Goal: Task Accomplishment & Management: Use online tool/utility

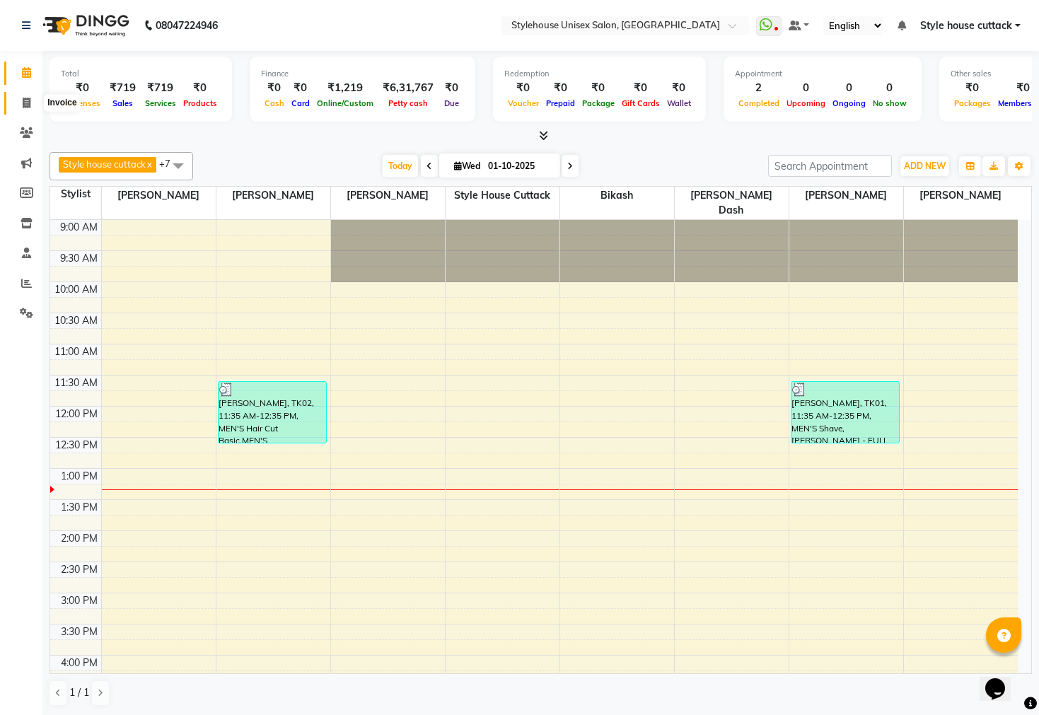
drag, startPoint x: 0, startPoint y: 0, endPoint x: 27, endPoint y: 110, distance: 112.8
click at [27, 110] on span at bounding box center [26, 103] width 25 height 16
select select "service"
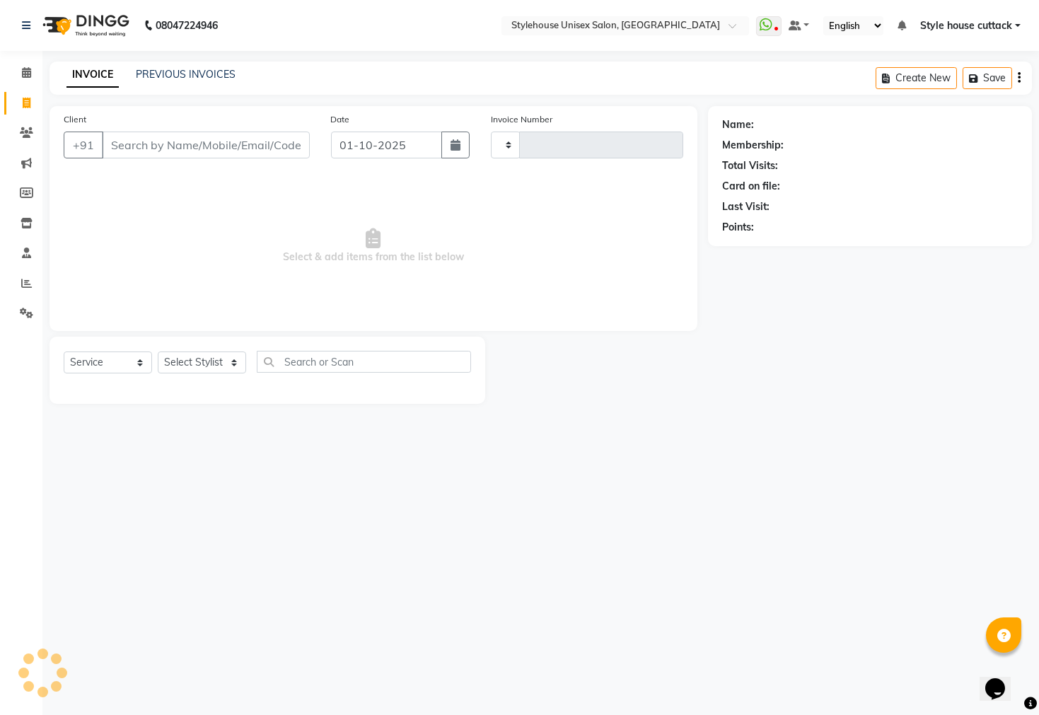
type input "2735"
select select "4222"
click at [185, 366] on select "Select Stylist" at bounding box center [202, 362] width 88 height 22
click at [185, 366] on select "Select Stylist Bharati [PERSON_NAME] [PERSON_NAME] [PERSON_NAME] LIPI [PERSON_N…" at bounding box center [202, 362] width 88 height 22
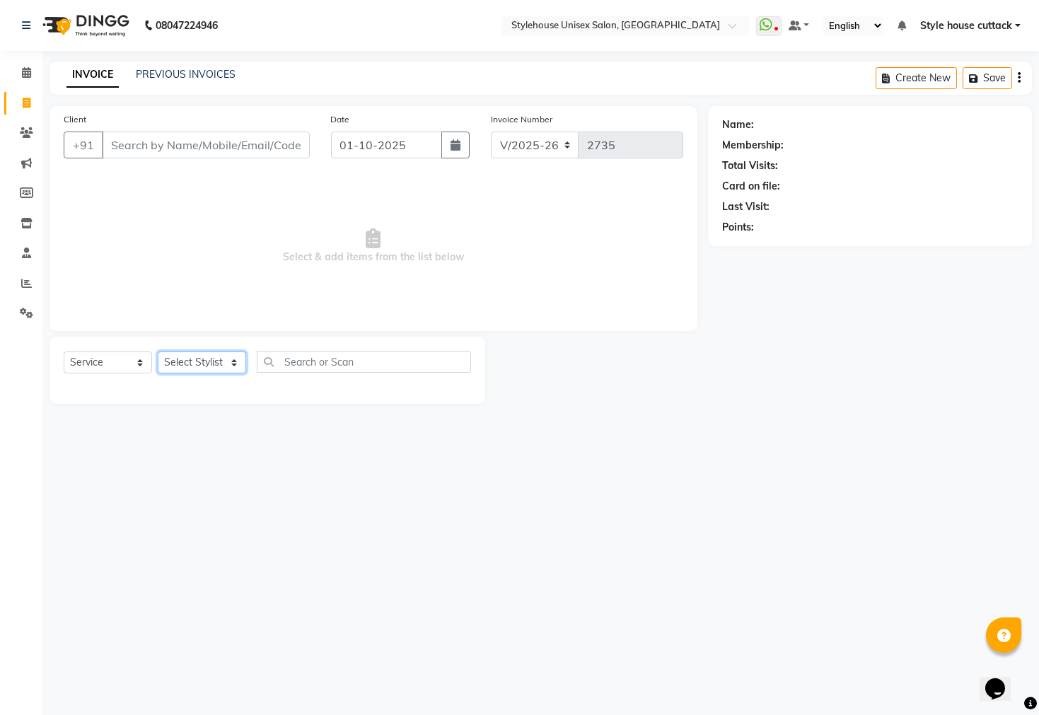
select select "21976"
click at [158, 352] on select "Select Stylist Bharati [PERSON_NAME] [PERSON_NAME] [PERSON_NAME] LIPI [PERSON_N…" at bounding box center [202, 362] width 88 height 22
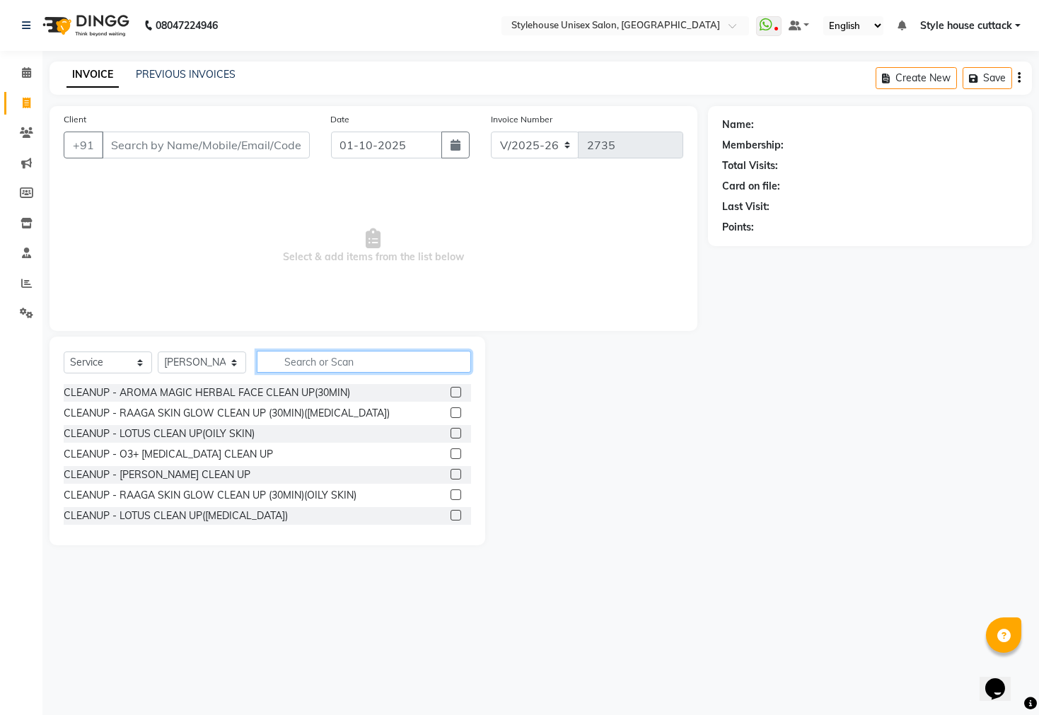
click at [332, 361] on input "text" at bounding box center [364, 362] width 214 height 22
click at [110, 356] on select "Select Service Product Membership Package Voucher Prepaid Gift Card" at bounding box center [108, 362] width 88 height 22
select select "product"
click at [64, 352] on select "Select Service Product Membership Package Voucher Prepaid Gift Card" at bounding box center [108, 362] width 88 height 22
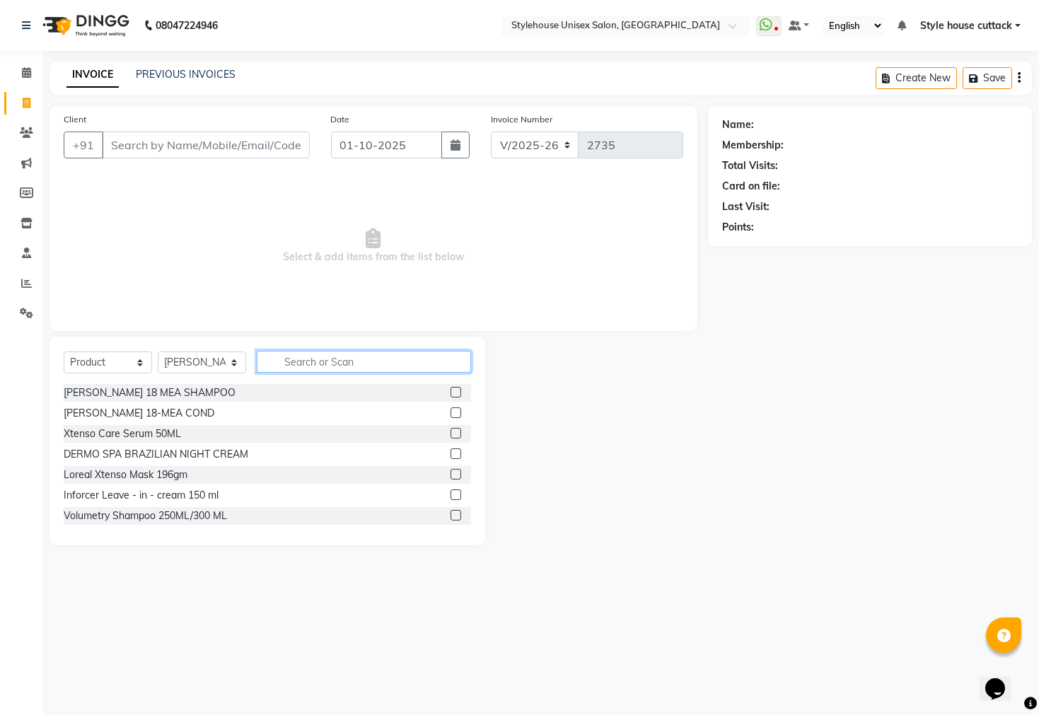
click at [374, 363] on input "text" at bounding box center [364, 362] width 214 height 22
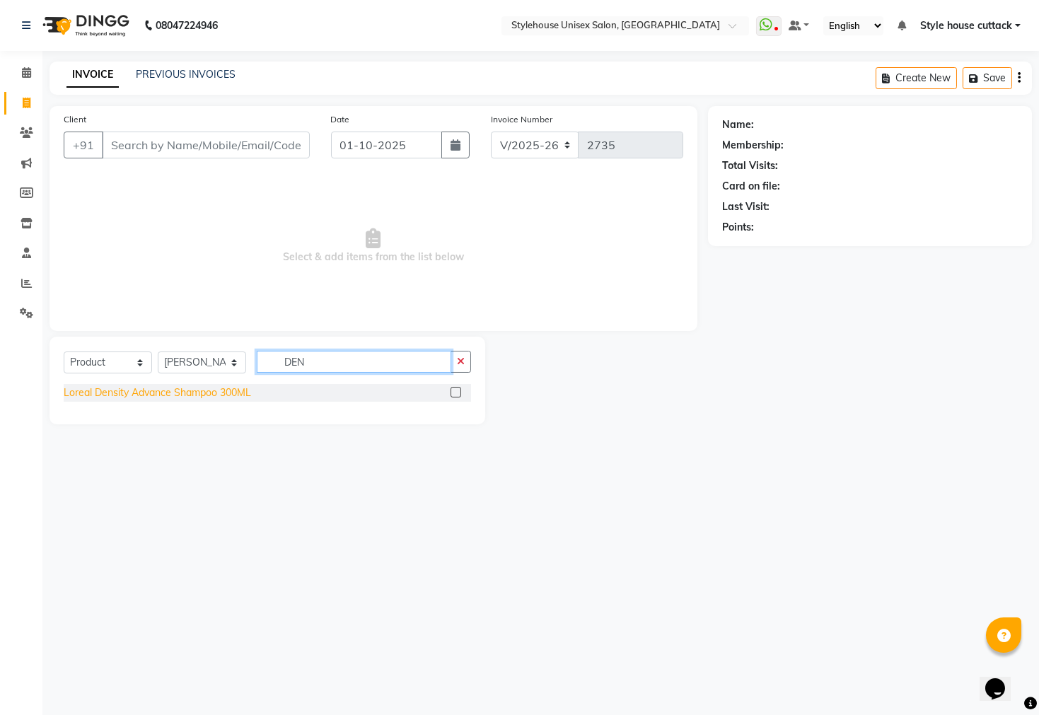
type input "DEN"
click at [218, 393] on div "Loreal Density Advance Shampoo 300ML" at bounding box center [157, 392] width 187 height 15
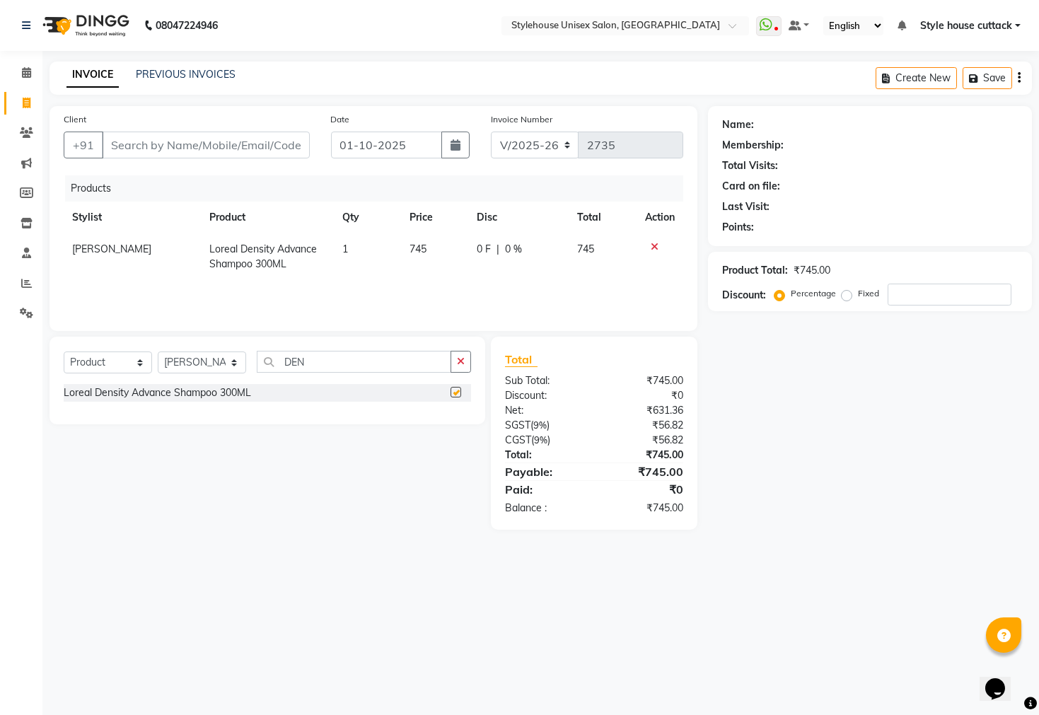
checkbox input "false"
click at [429, 249] on td "745" at bounding box center [435, 256] width 68 height 47
select select "21976"
click at [422, 252] on input "745" at bounding box center [409, 253] width 47 height 22
type input "790"
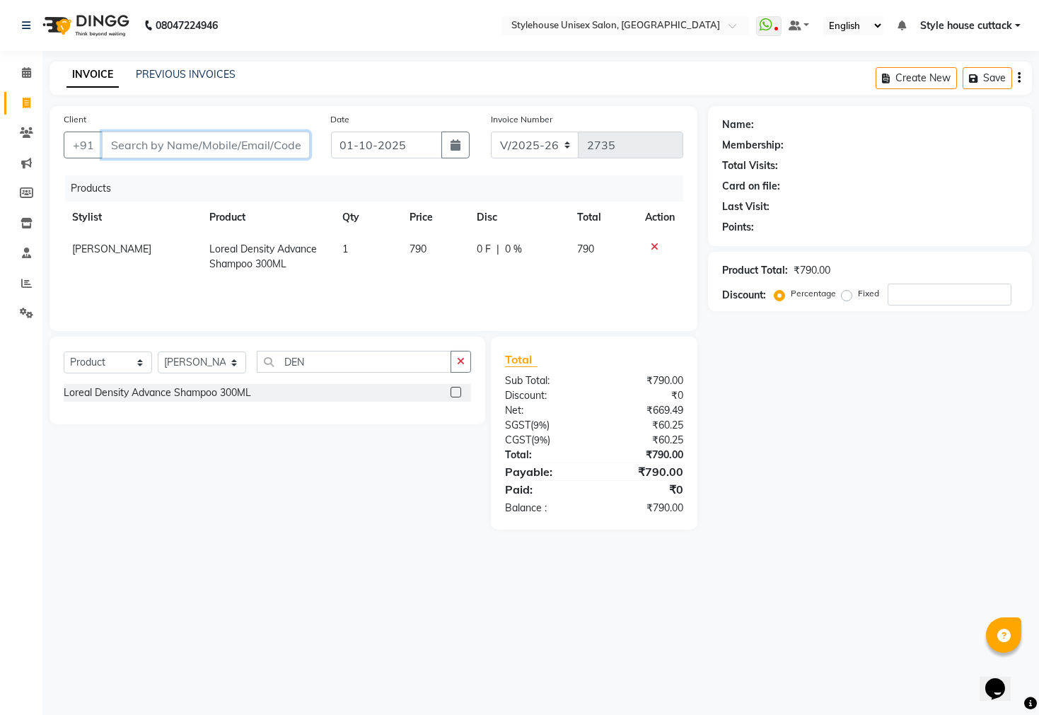
click at [228, 138] on input "Client" at bounding box center [206, 144] width 208 height 27
type input "9"
type input "0"
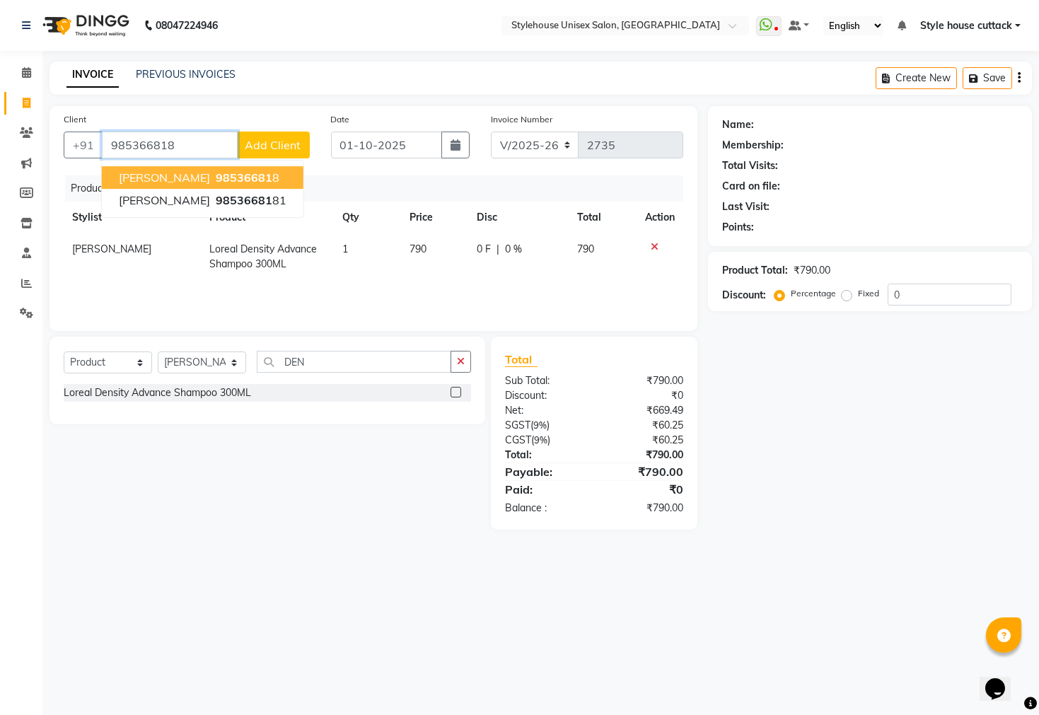
type input "985366818"
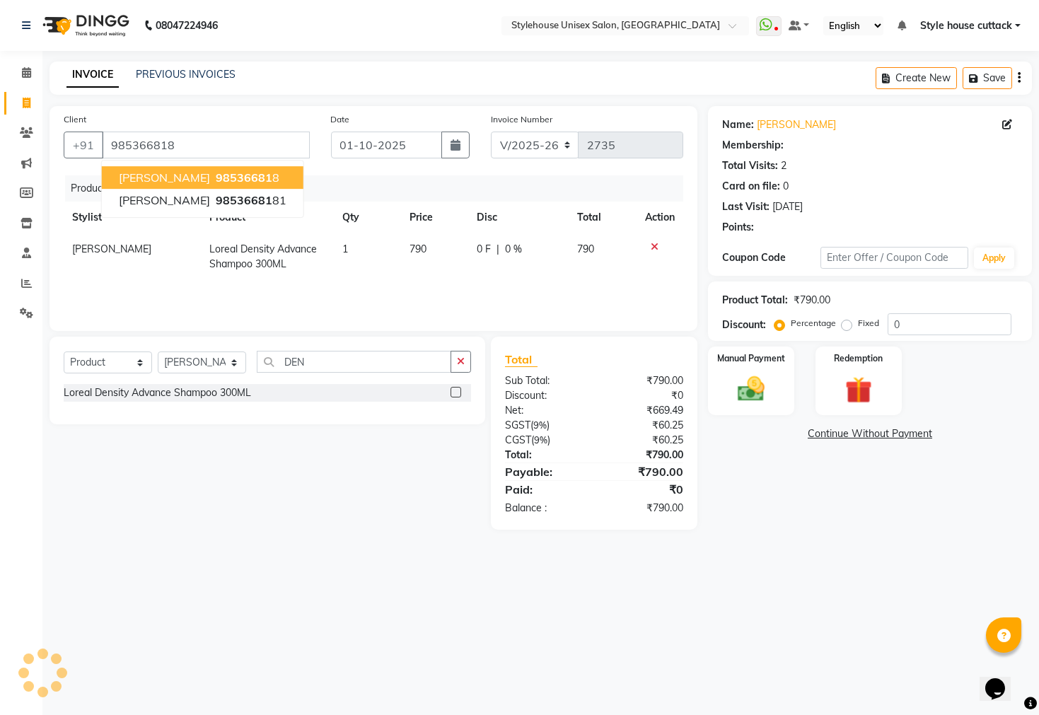
select select "1: Object"
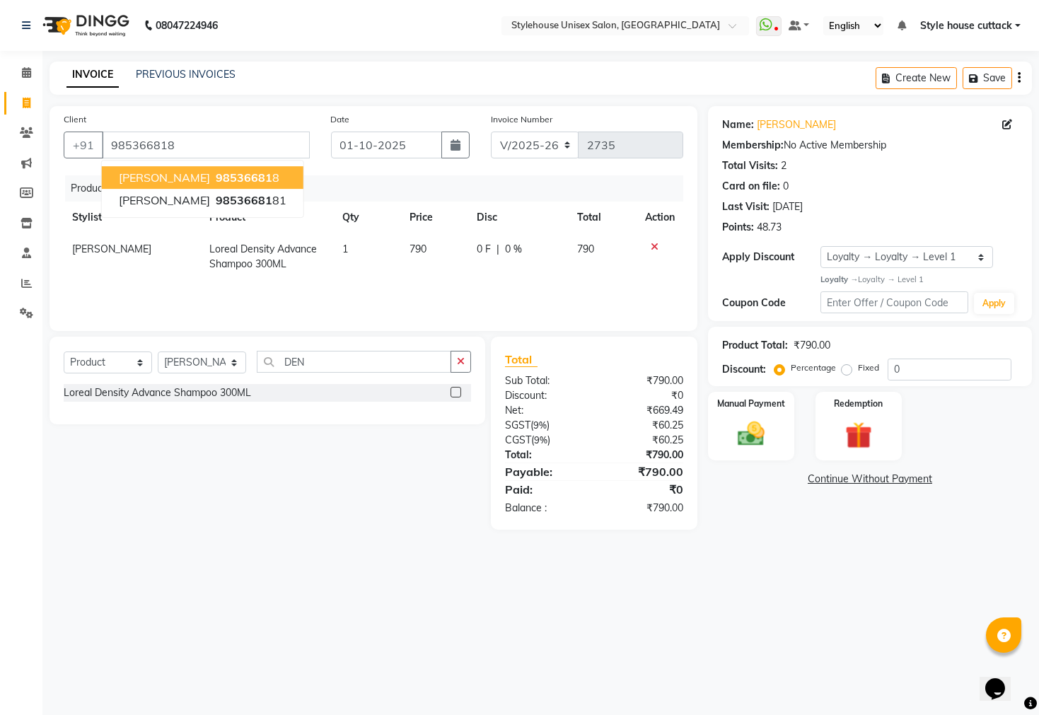
click at [207, 170] on span "[PERSON_NAME]" at bounding box center [164, 177] width 91 height 14
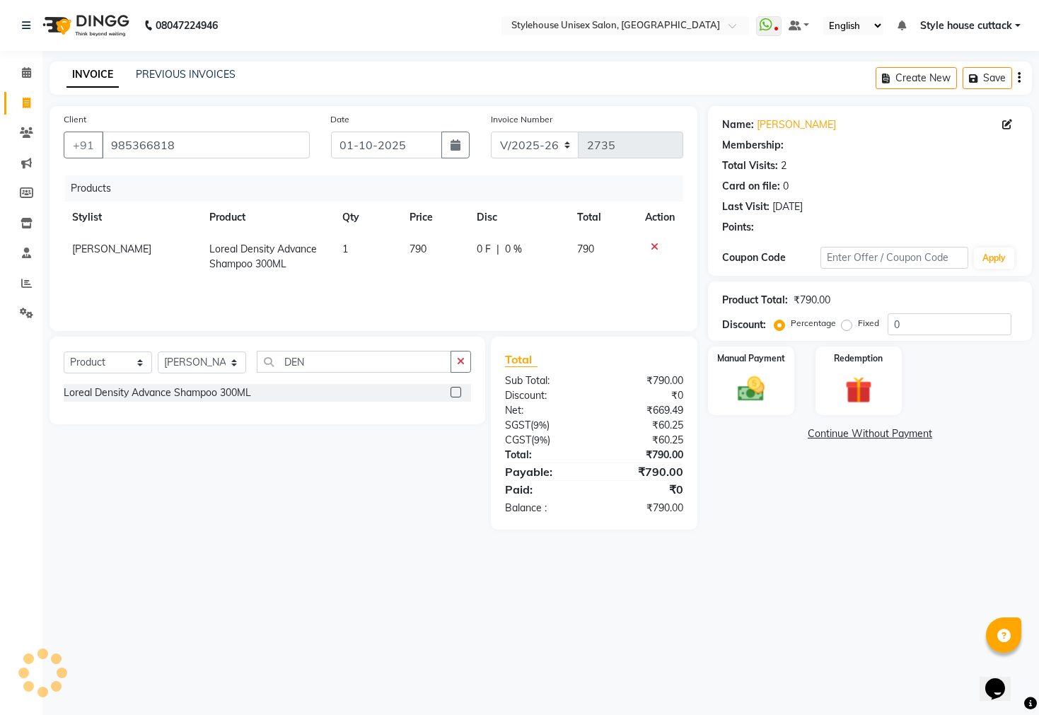
select select "1: Object"
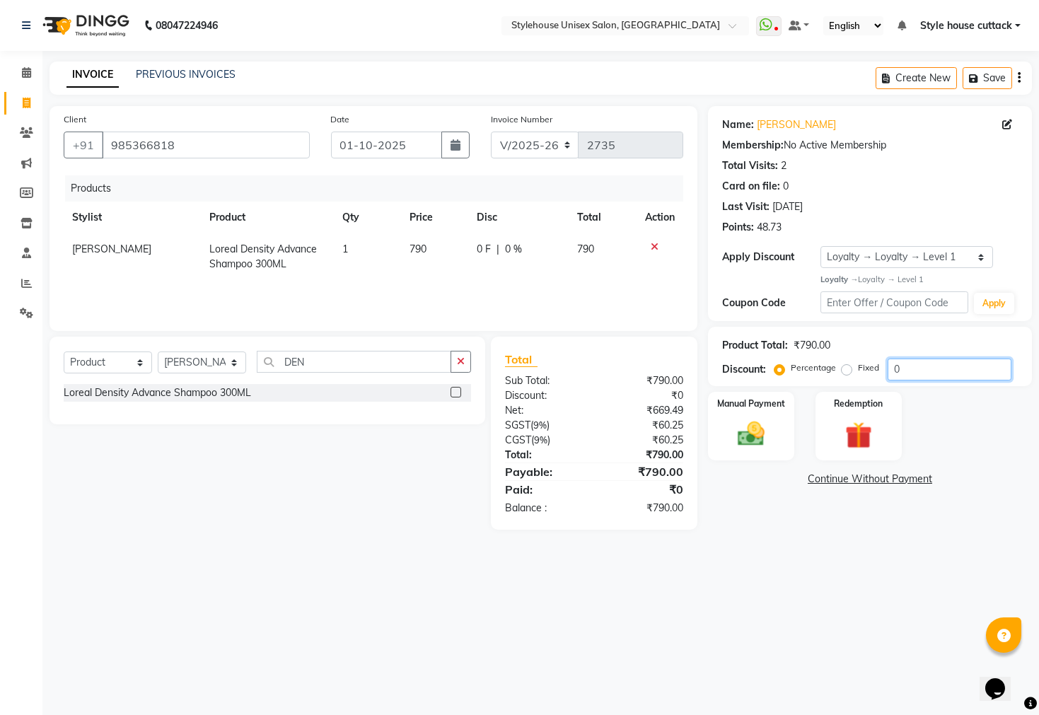
click at [915, 368] on input "0" at bounding box center [949, 369] width 124 height 22
type input "05"
click at [693, 622] on div "08047224946 Select Location × Stylehouse Unisex Salon, [GEOGRAPHIC_DATA] WhatsA…" at bounding box center [519, 357] width 1039 height 715
click at [739, 404] on div "Name: [PERSON_NAME] Membership: No Active Membership Total Visits: 2 Card on fi…" at bounding box center [875, 317] width 334 height 423
click at [766, 450] on img at bounding box center [750, 434] width 45 height 32
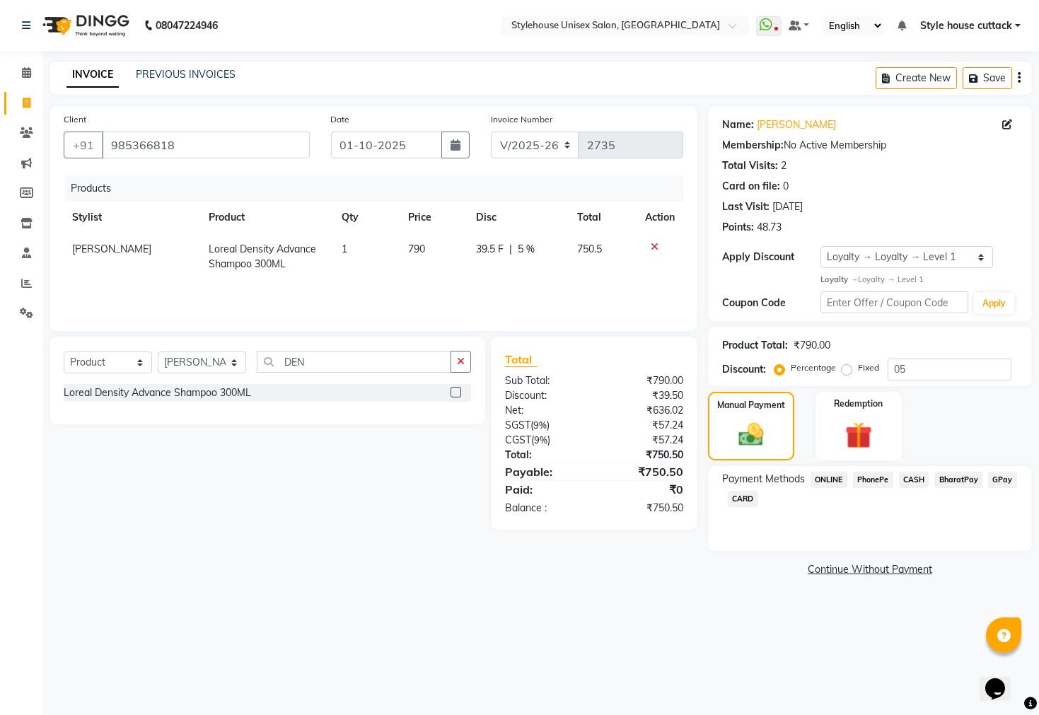
click at [874, 488] on span "PhonePe" at bounding box center [873, 480] width 40 height 16
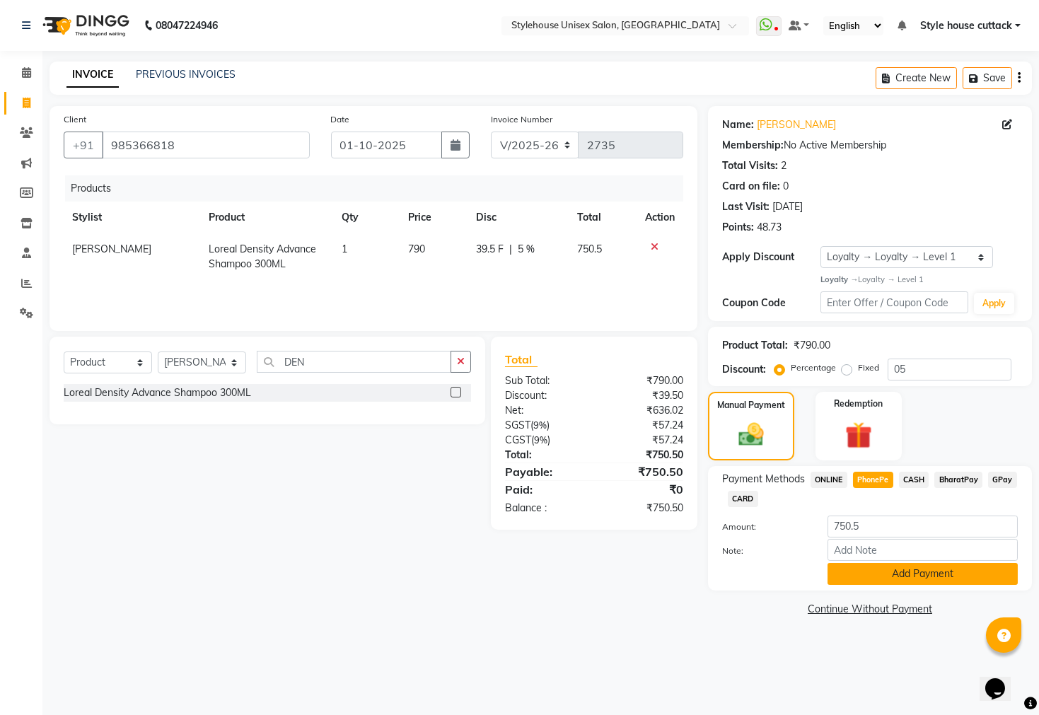
click at [913, 585] on button "Add Payment" at bounding box center [922, 574] width 190 height 22
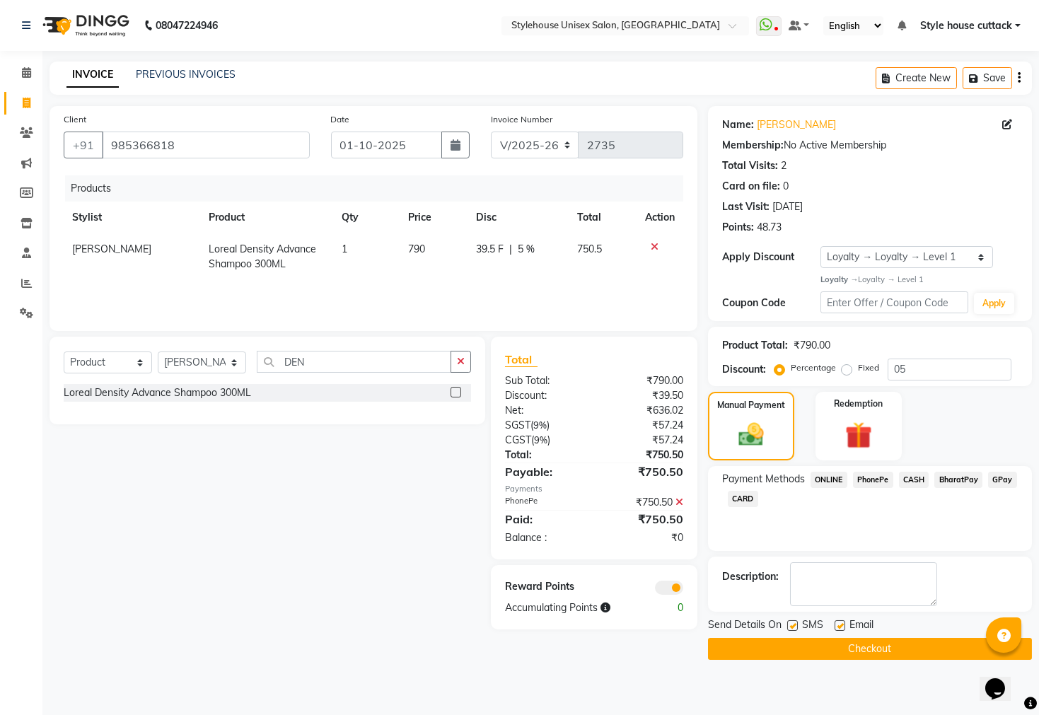
click at [891, 660] on button "Checkout" at bounding box center [870, 649] width 324 height 22
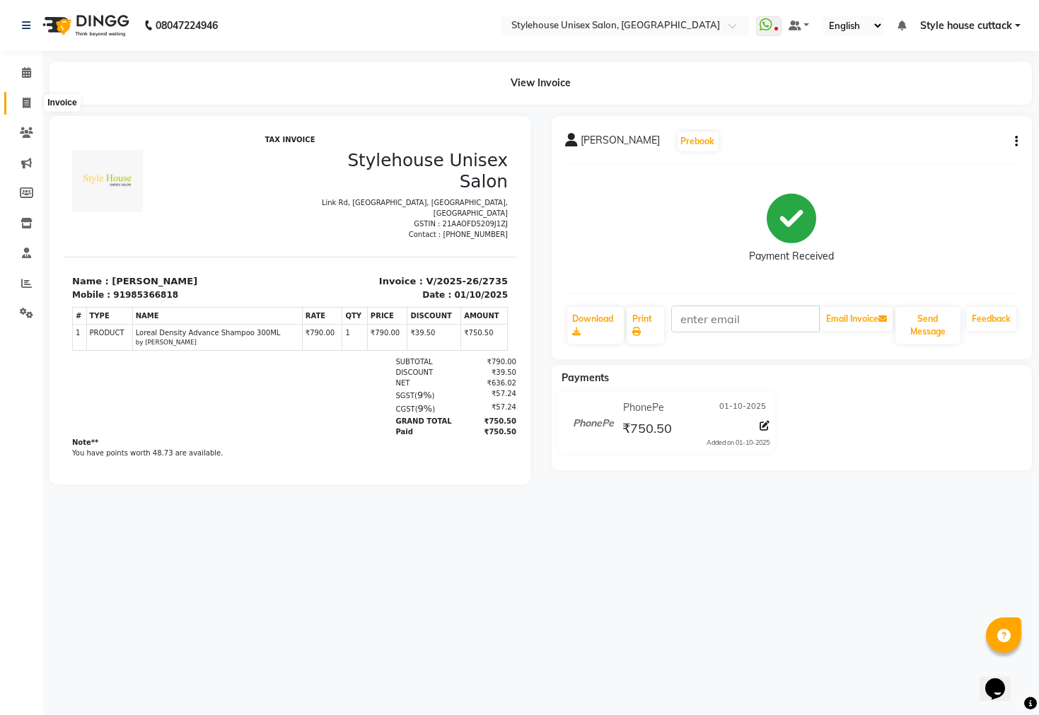
click at [25, 106] on icon at bounding box center [27, 103] width 8 height 11
select select "service"
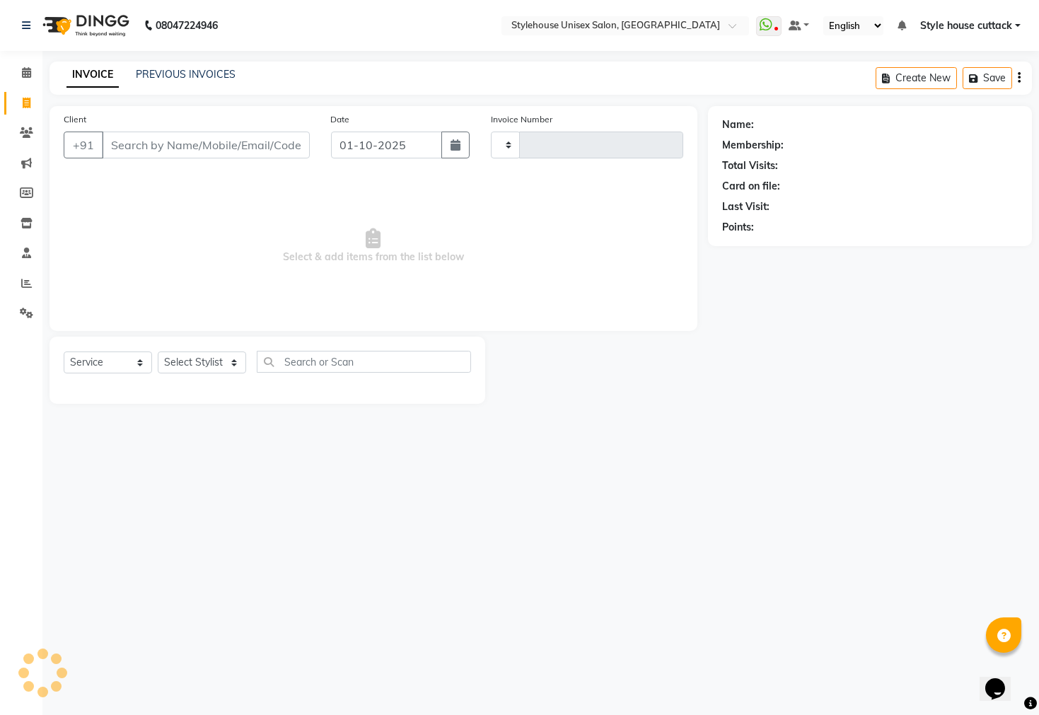
type input "2736"
select select "4222"
